Goal: Task Accomplishment & Management: Manage account settings

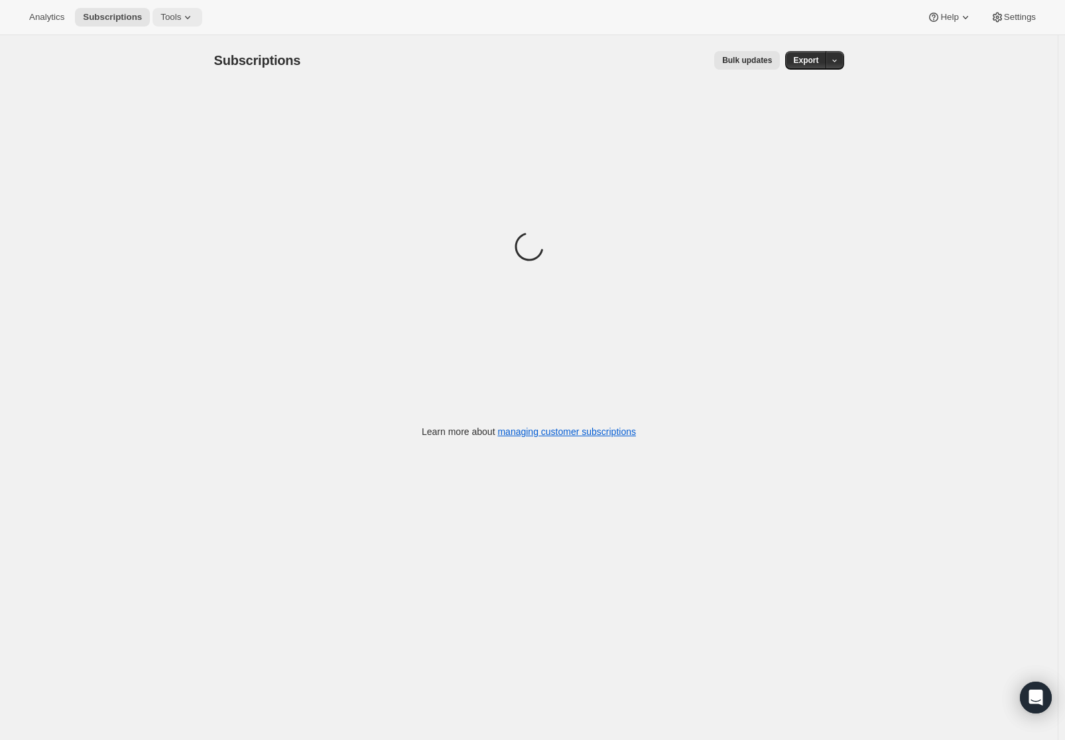
click at [181, 24] on button "Tools" at bounding box center [177, 17] width 50 height 19
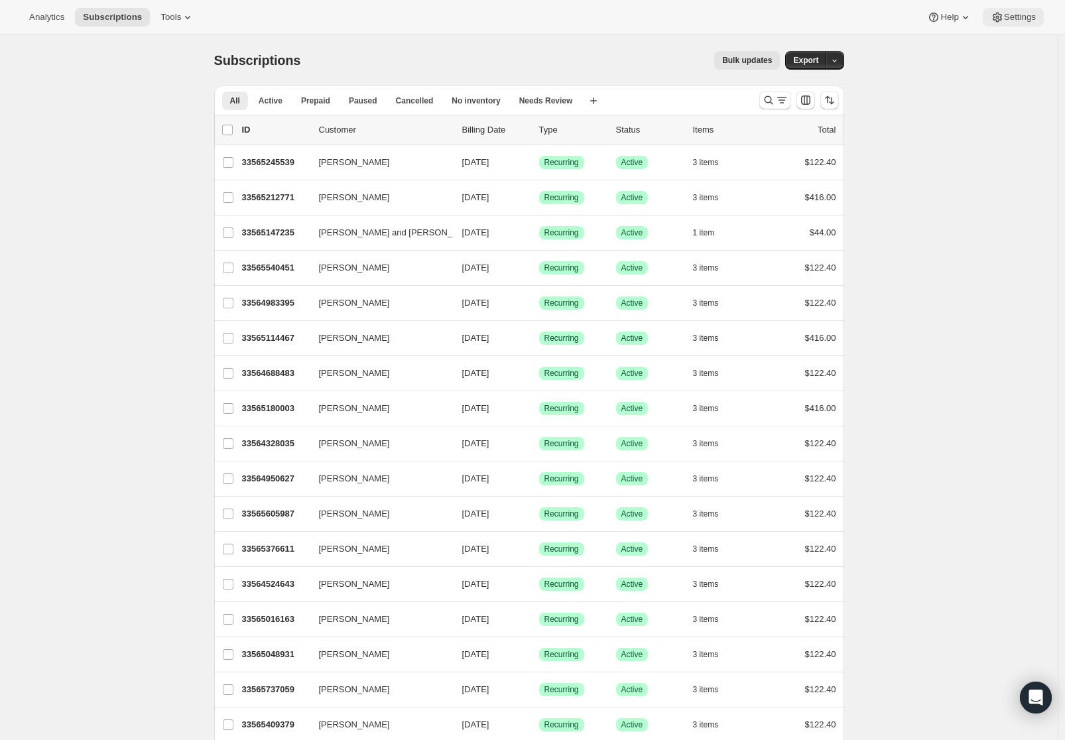
click at [1010, 17] on span "Settings" at bounding box center [1020, 17] width 32 height 11
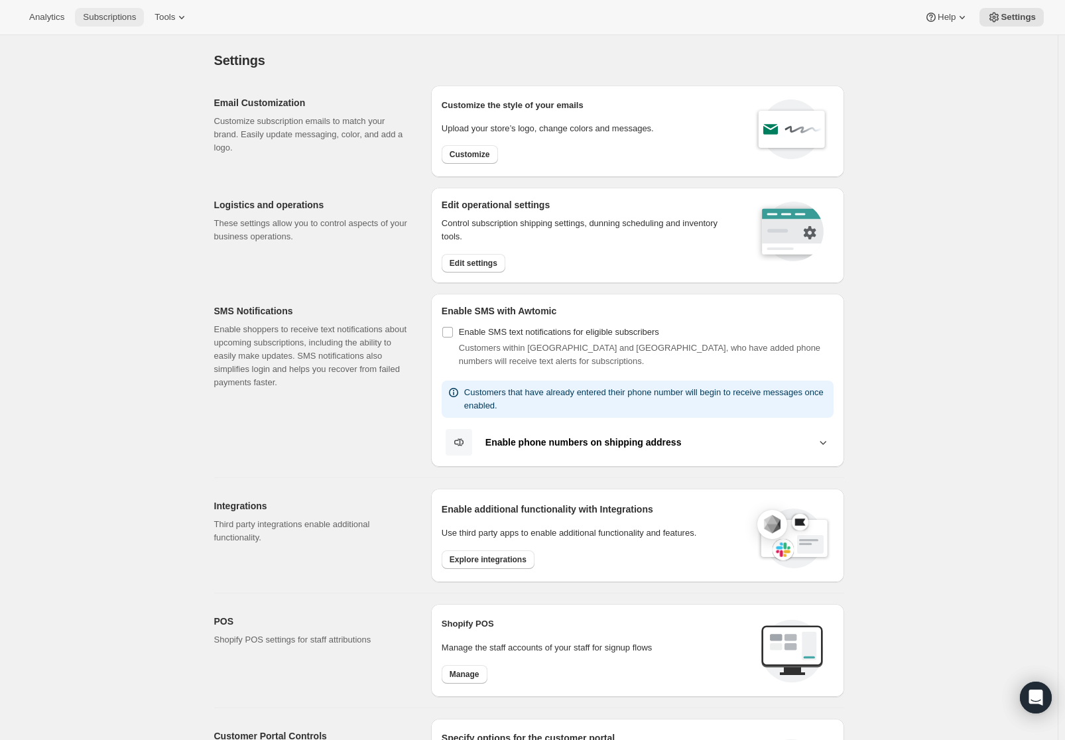
click at [121, 20] on span "Subscriptions" at bounding box center [109, 17] width 53 height 11
